Goal: Entertainment & Leisure: Consume media (video, audio)

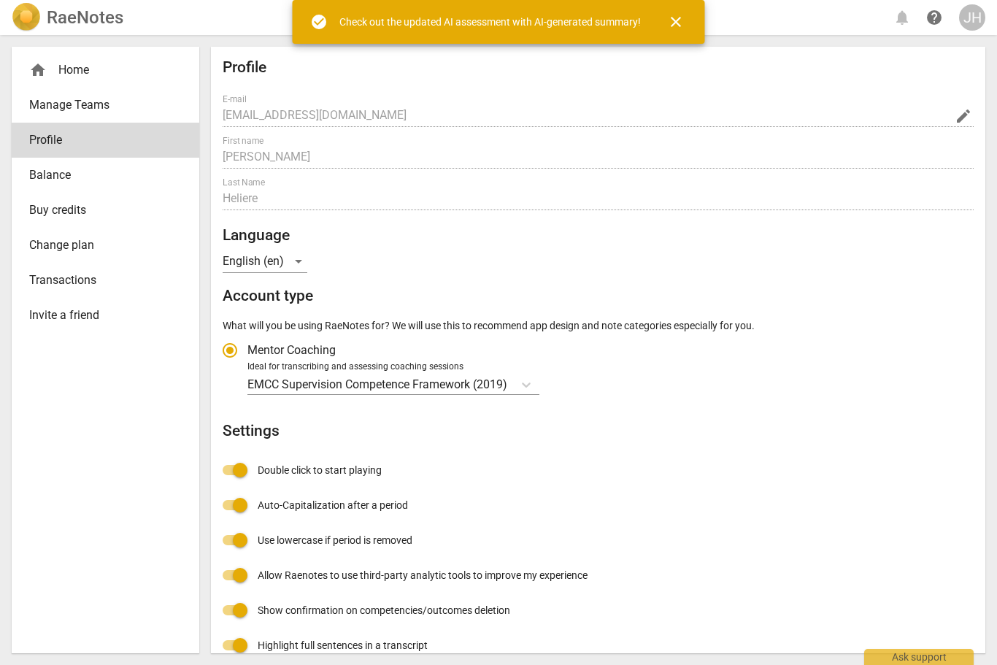
scroll to position [1, 0]
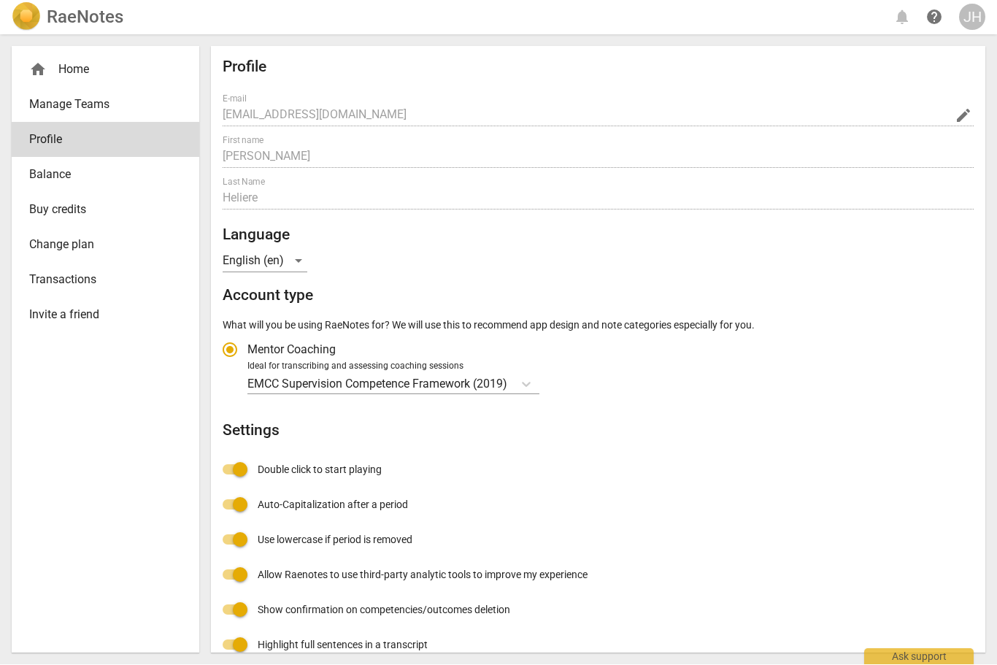
click at [110, 13] on h2 "RaeNotes" at bounding box center [85, 17] width 77 height 20
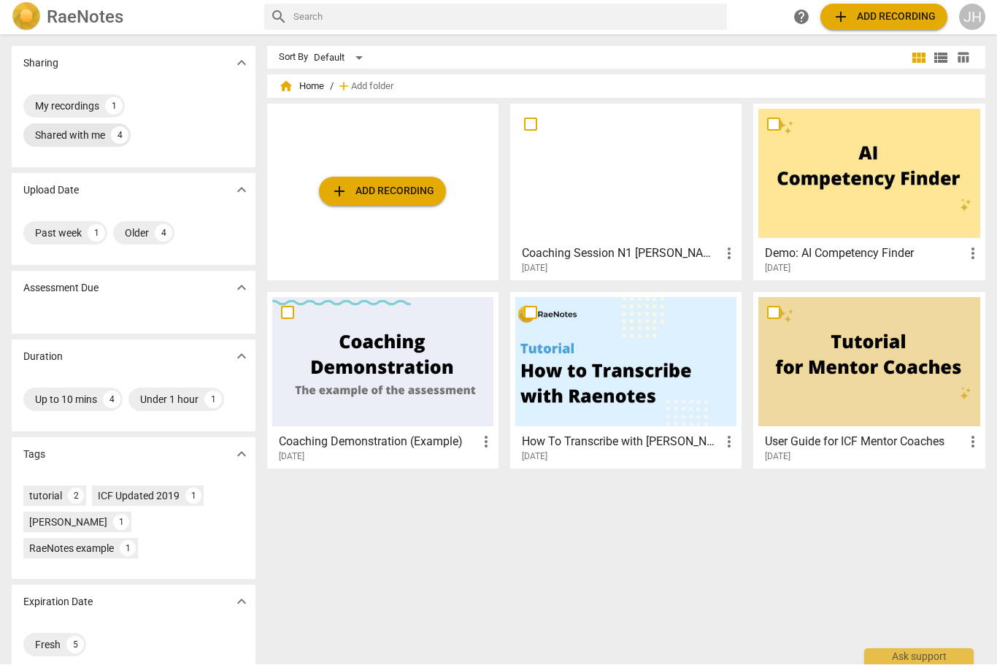
click at [88, 136] on div "Shared with me" at bounding box center [70, 135] width 70 height 15
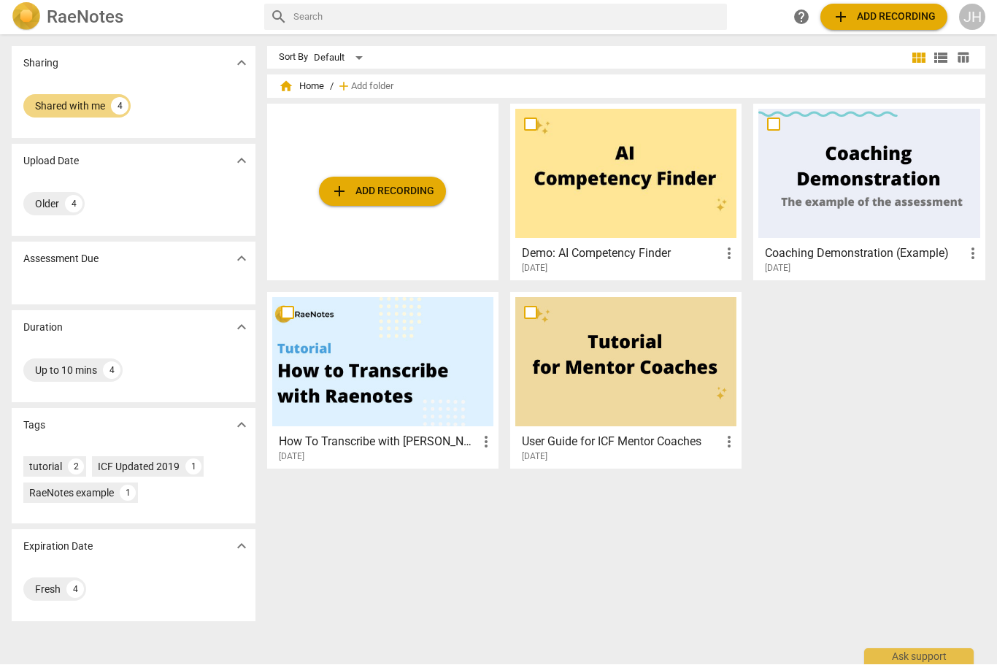
click at [670, 221] on div at bounding box center [625, 173] width 221 height 129
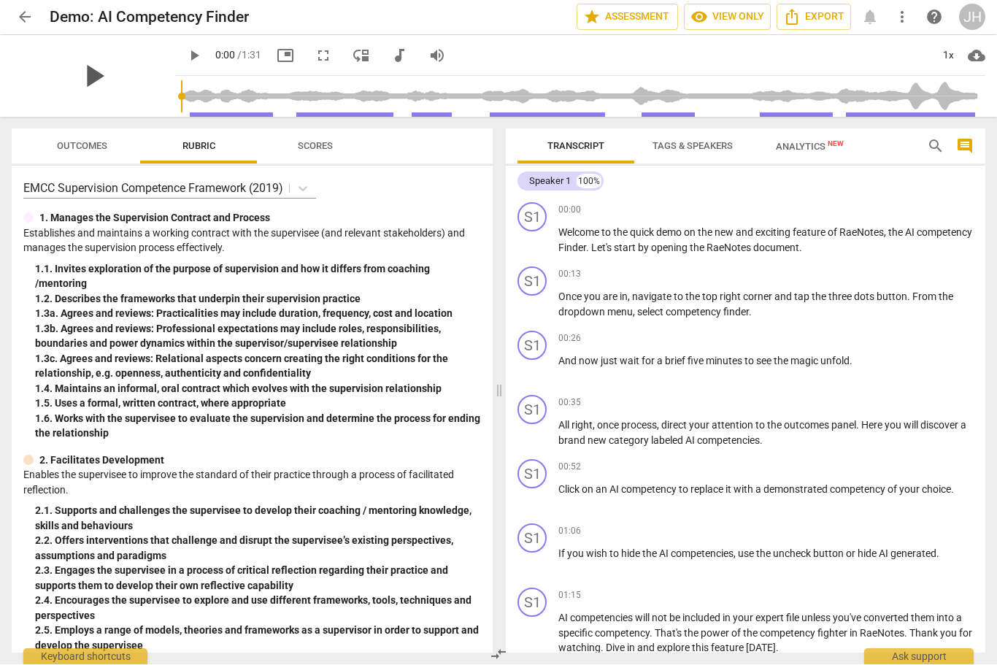
click at [106, 72] on span "play_arrow" at bounding box center [93, 77] width 38 height 38
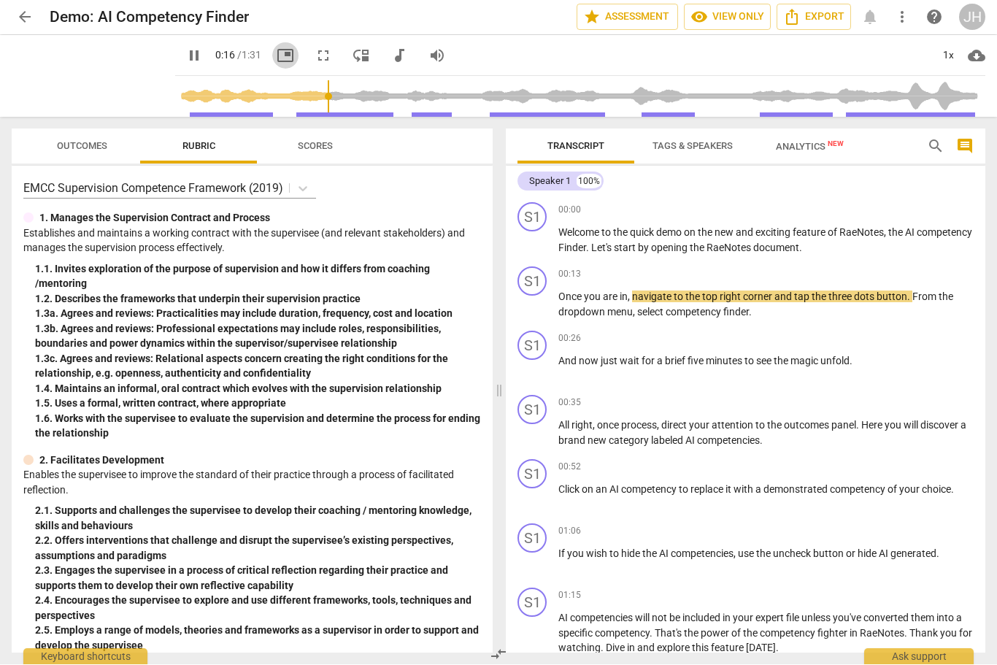
click at [283, 65] on button "picture_in_picture" at bounding box center [285, 56] width 26 height 26
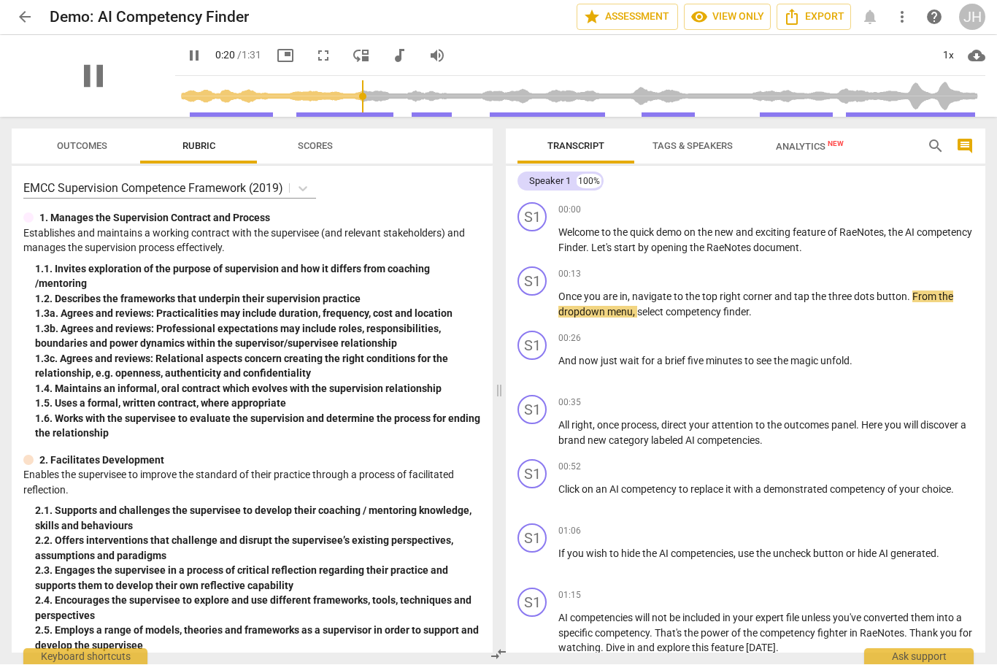
click at [52, 80] on div "pause" at bounding box center [93, 77] width 163 height 82
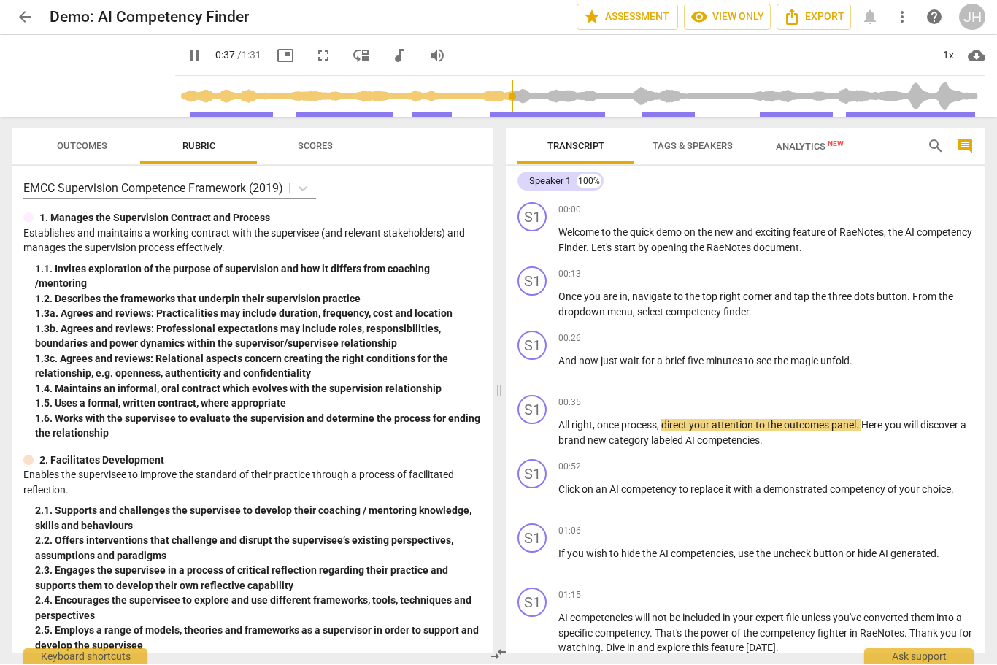
click at [325, 61] on span "fullscreen" at bounding box center [324, 56] width 18 height 18
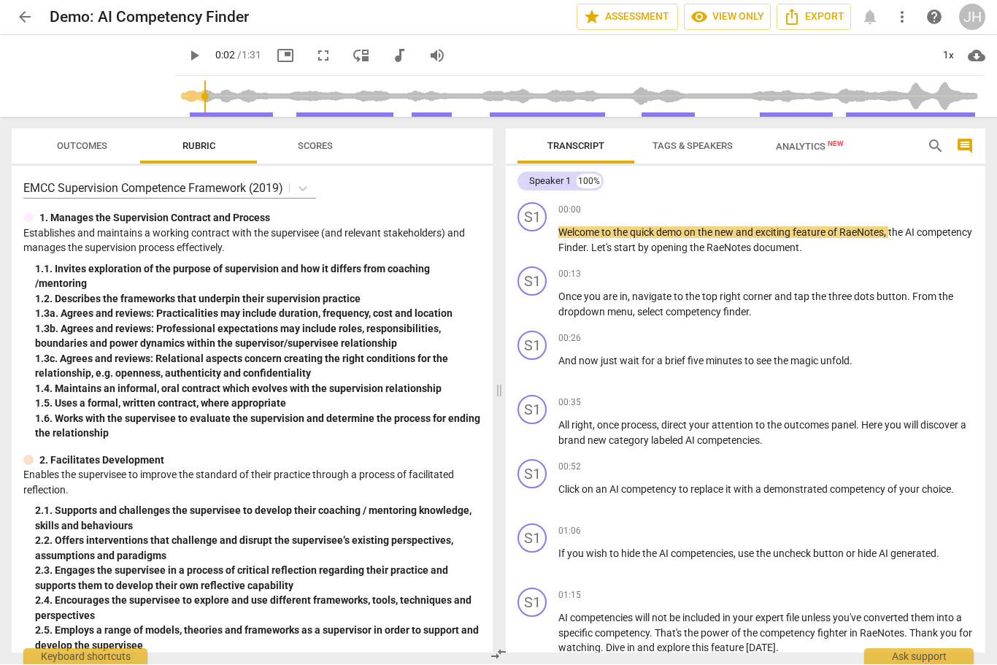
type input "3"
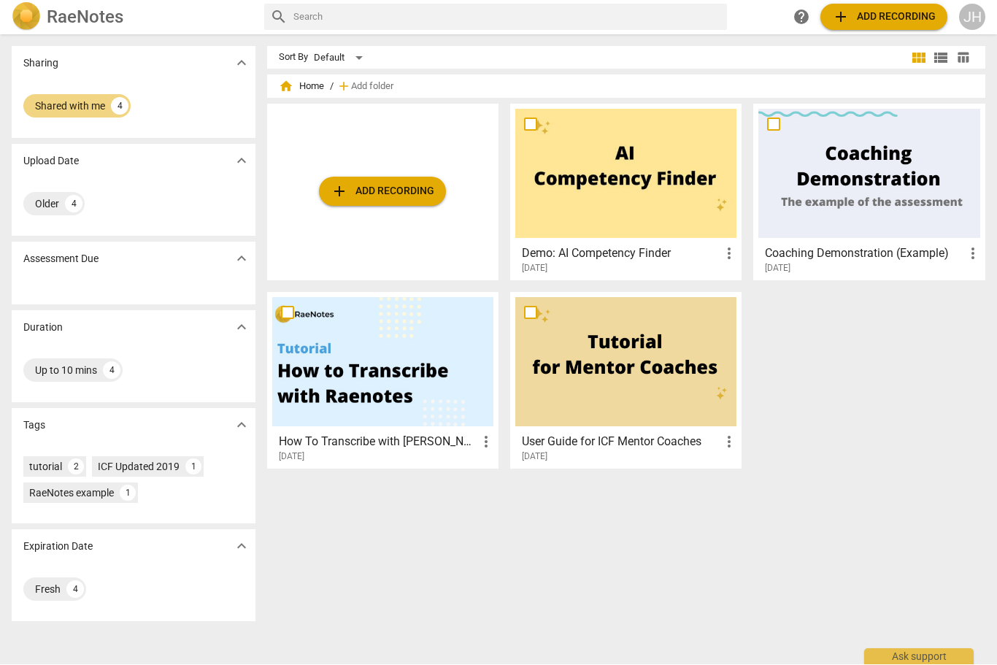
click at [904, 204] on div at bounding box center [868, 173] width 221 height 129
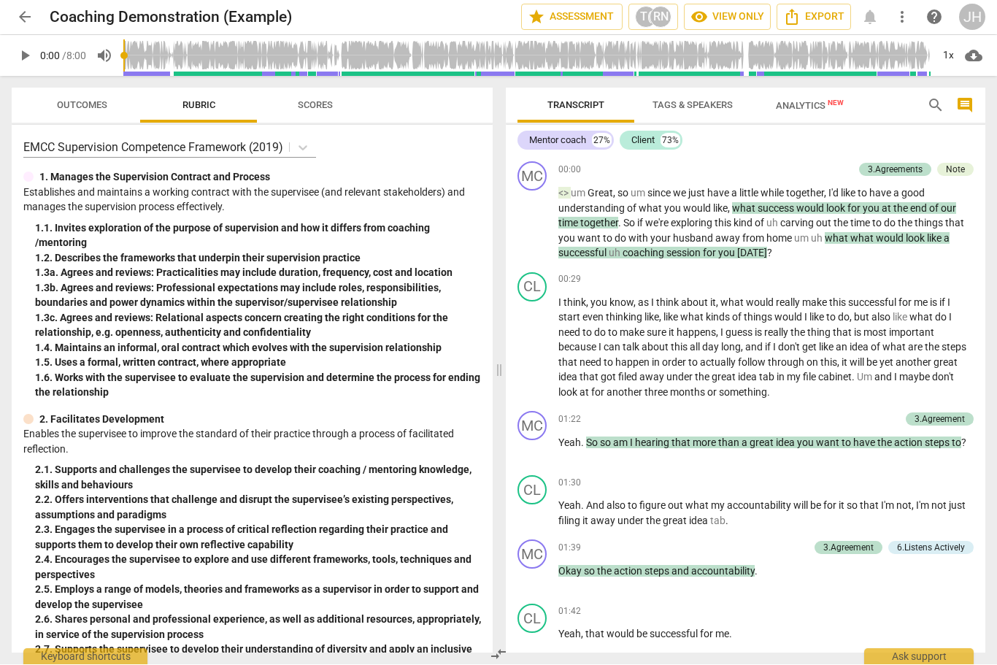
click at [33, 60] on span "play_arrow" at bounding box center [25, 56] width 18 height 18
type input "32"
click at [26, 19] on span "arrow_back" at bounding box center [25, 18] width 18 height 18
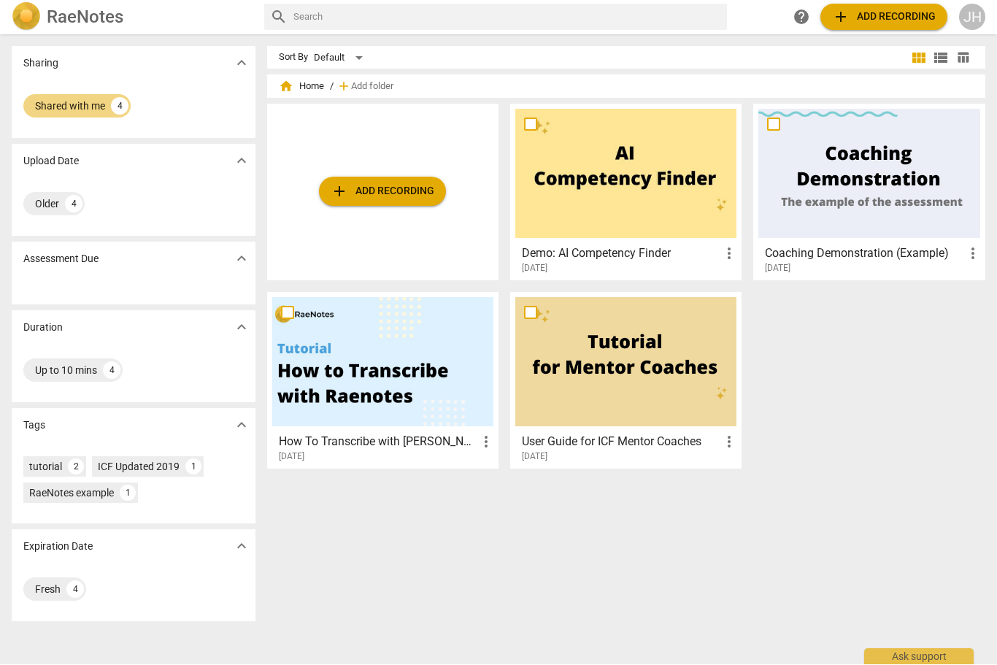
click at [99, 20] on h2 "RaeNotes" at bounding box center [85, 17] width 77 height 20
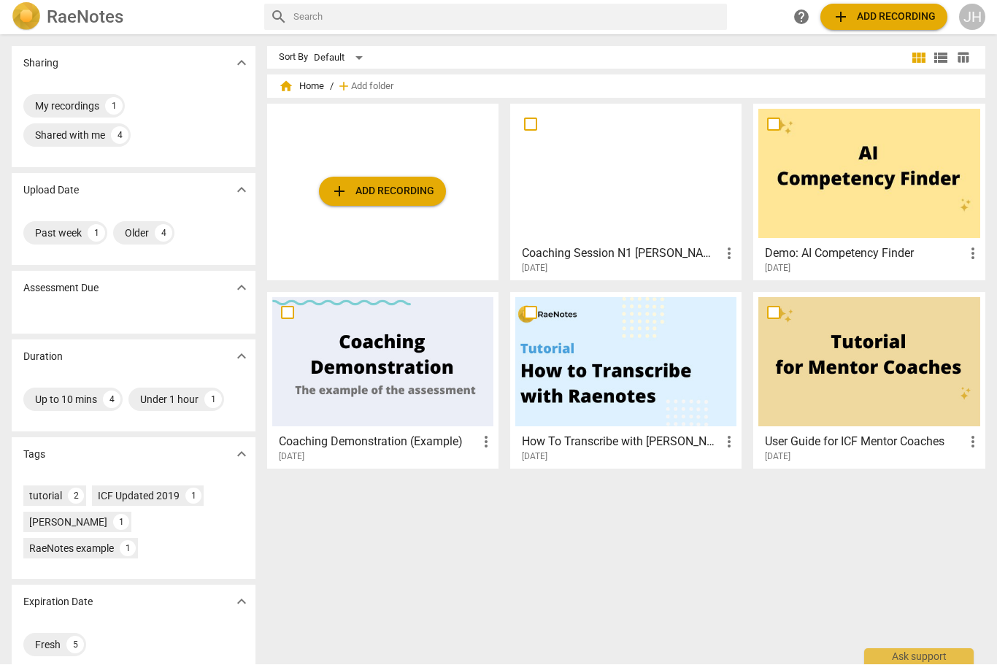
click at [662, 204] on div at bounding box center [625, 173] width 221 height 129
